Goal: Task Accomplishment & Management: Use online tool/utility

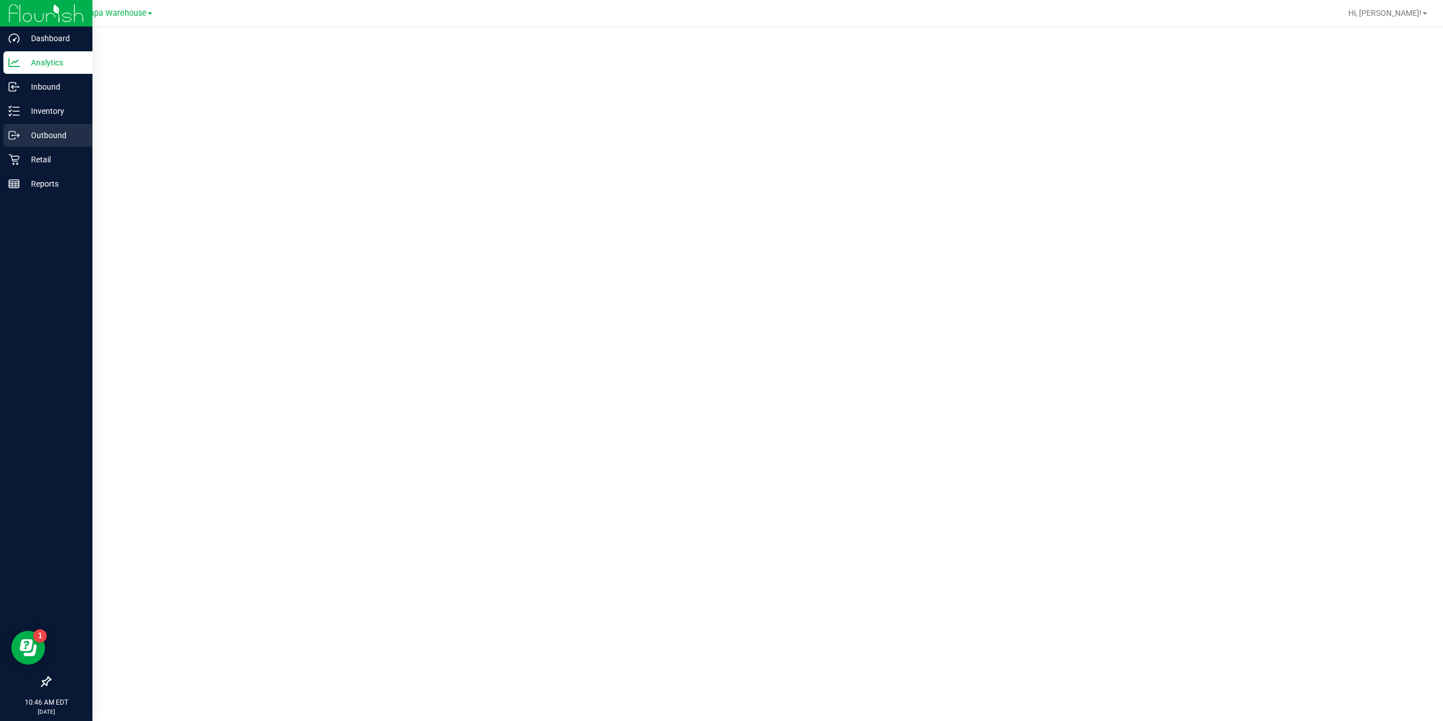
click at [36, 132] on p "Outbound" at bounding box center [54, 135] width 68 height 14
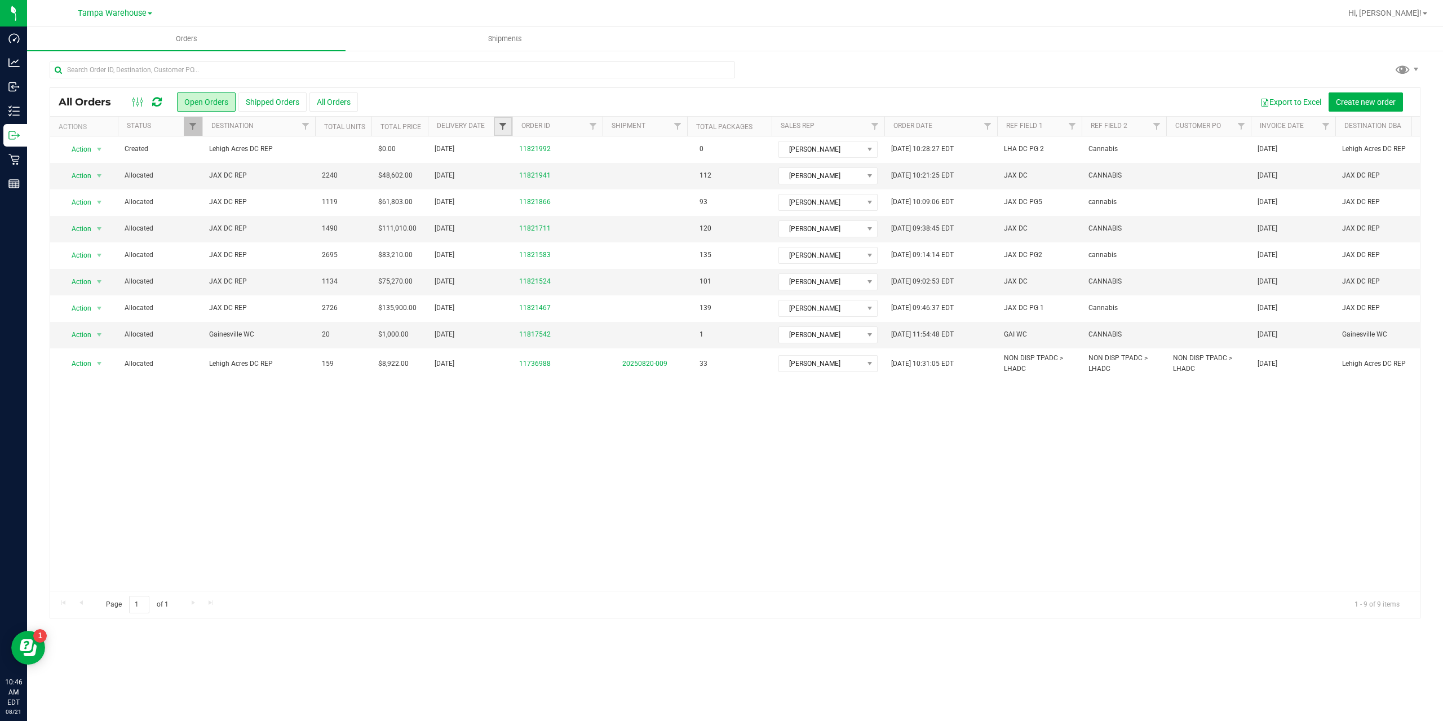
click at [501, 125] on span "Filter" at bounding box center [502, 126] width 9 height 9
click at [610, 193] on span "select" at bounding box center [607, 194] width 9 height 9
click at [548, 313] on link "19" at bounding box center [543, 312] width 16 height 17
type input "8/19/2025"
click at [521, 228] on button "Filter" at bounding box center [527, 223] width 54 height 25
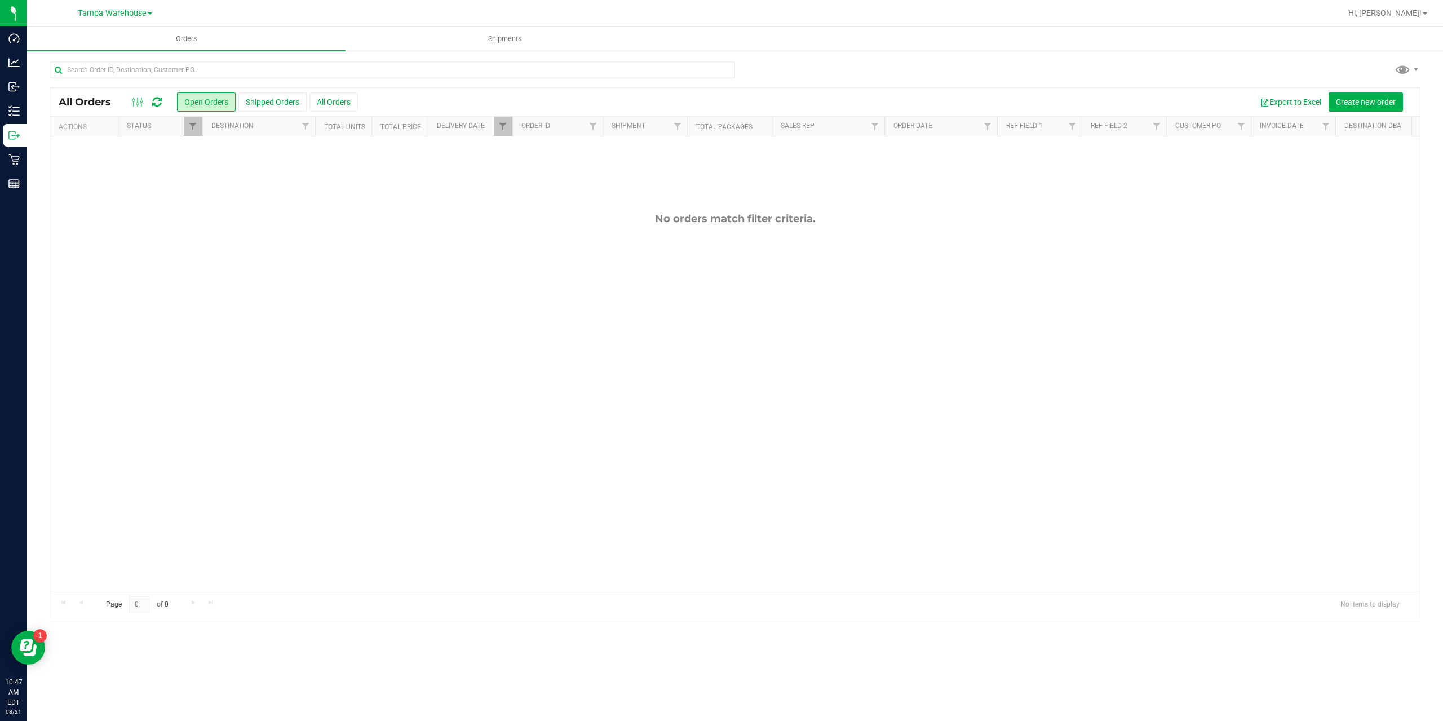
click at [272, 100] on button "Shipped Orders" at bounding box center [272, 101] width 68 height 19
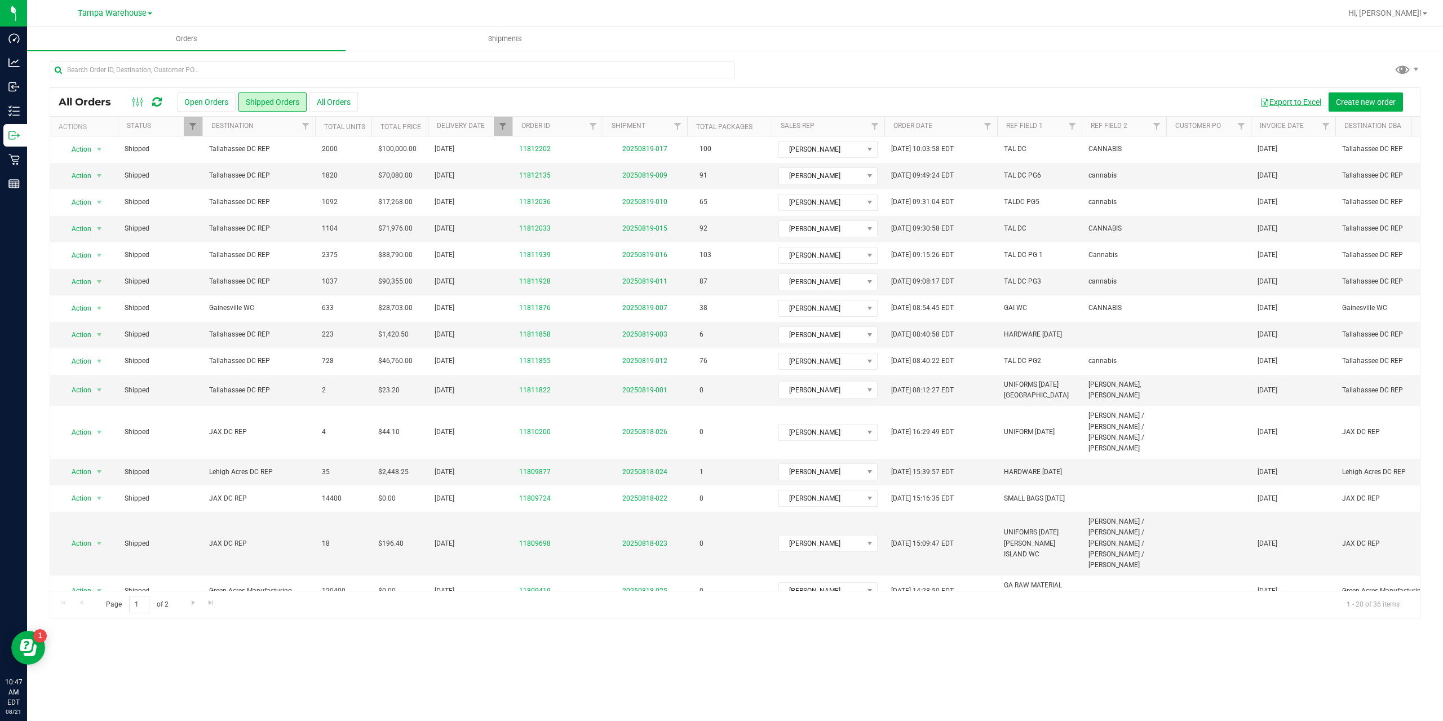
click at [1291, 101] on button "Export to Excel" at bounding box center [1291, 101] width 76 height 19
click at [505, 126] on span "Filter" at bounding box center [502, 126] width 9 height 9
click at [610, 194] on span "select" at bounding box center [607, 194] width 9 height 9
click at [559, 307] on link "20" at bounding box center [560, 312] width 16 height 17
type input "8/20/2025"
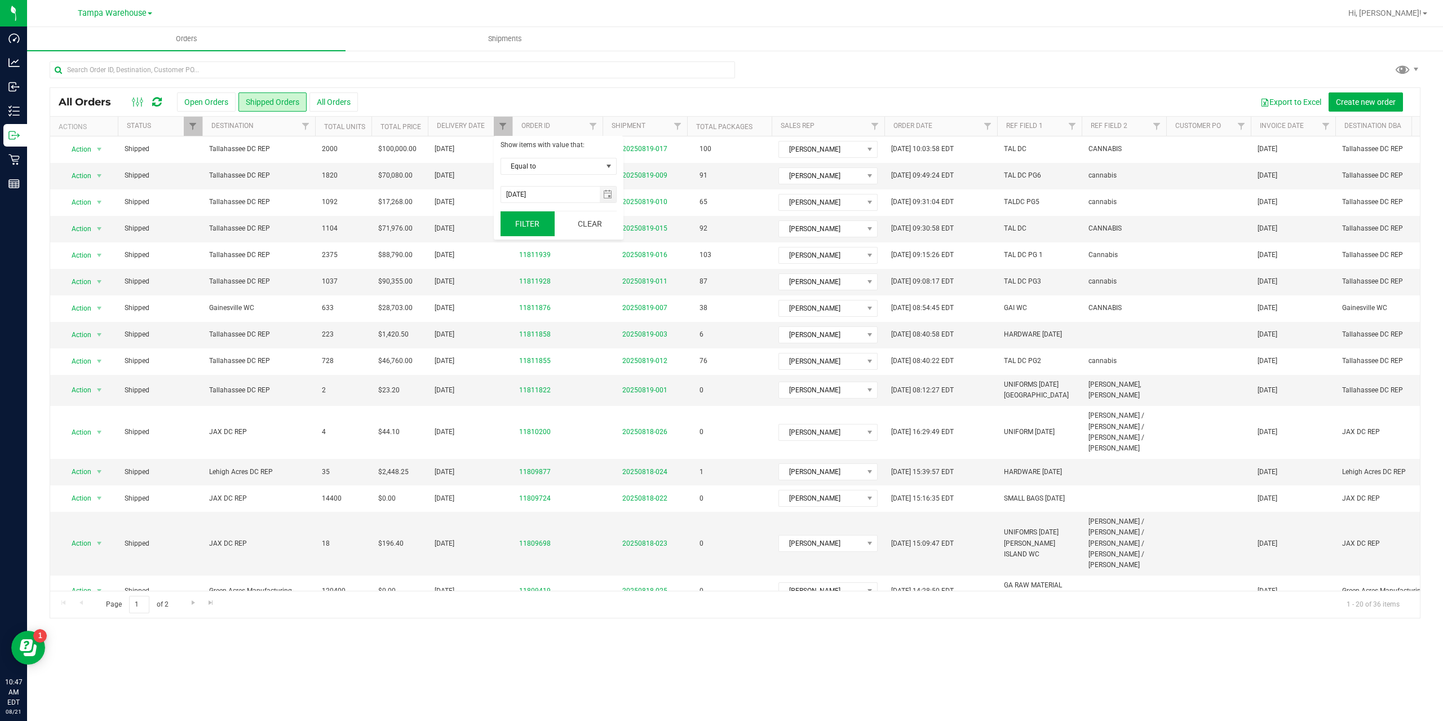
click at [522, 227] on button "Filter" at bounding box center [527, 223] width 54 height 25
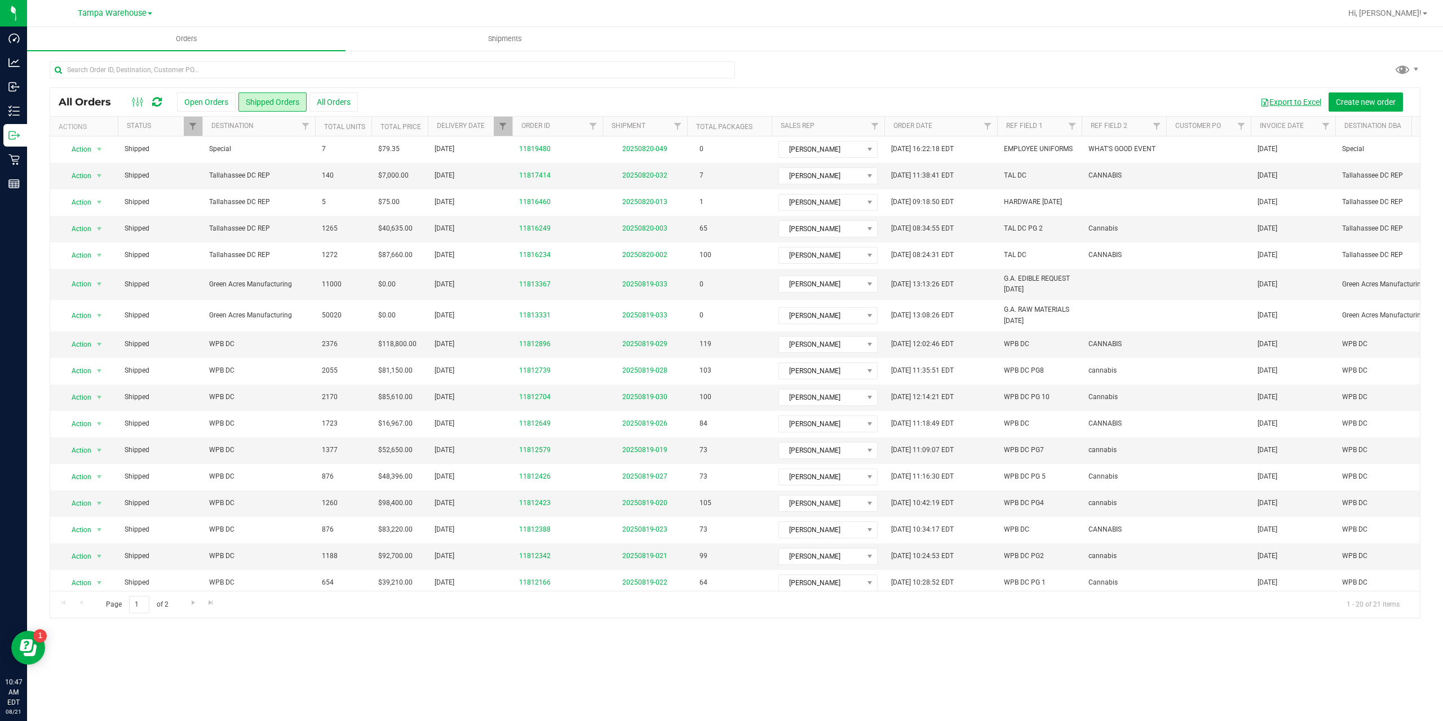
click at [1313, 99] on button "Export to Excel" at bounding box center [1291, 101] width 76 height 19
